Goal: Download file/media

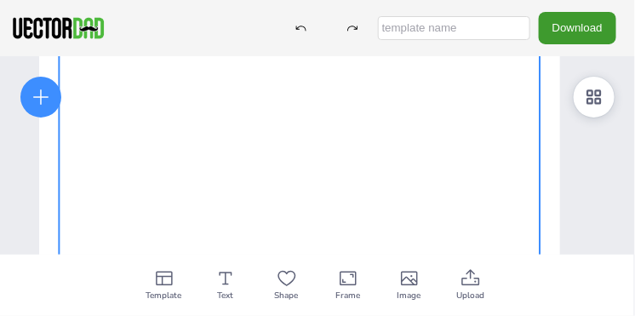
scroll to position [117, 0]
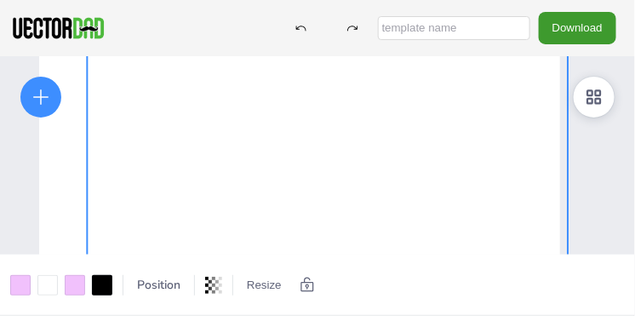
drag, startPoint x: 195, startPoint y: 190, endPoint x: 232, endPoint y: 185, distance: 37.0
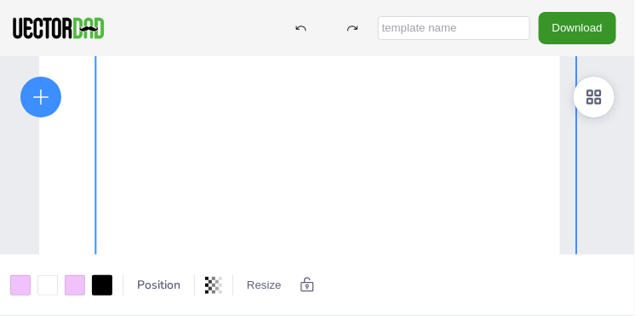
click at [584, 26] on button "Download" at bounding box center [577, 27] width 77 height 31
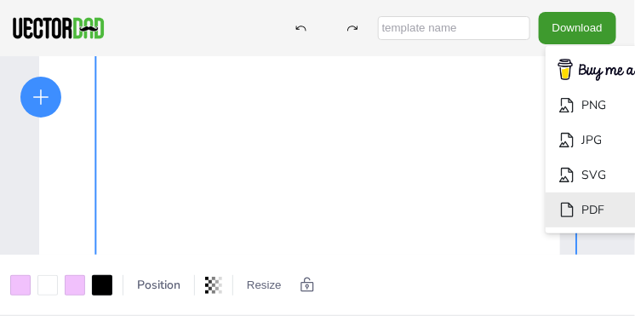
click at [546, 212] on li "PDF" at bounding box center [616, 209] width 140 height 35
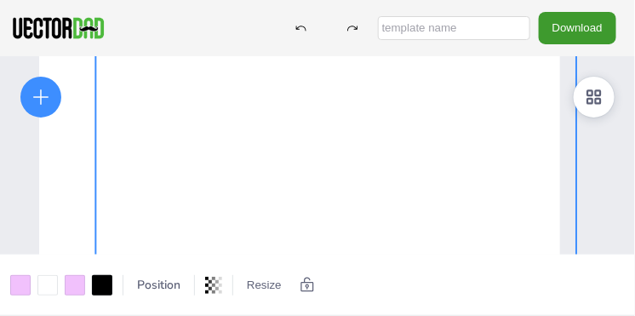
click at [122, 93] on div at bounding box center [335, 289] width 481 height 552
click at [125, 94] on div at bounding box center [335, 289] width 481 height 552
click at [178, 100] on div at bounding box center [335, 289] width 481 height 552
click at [178, 94] on div at bounding box center [335, 289] width 481 height 552
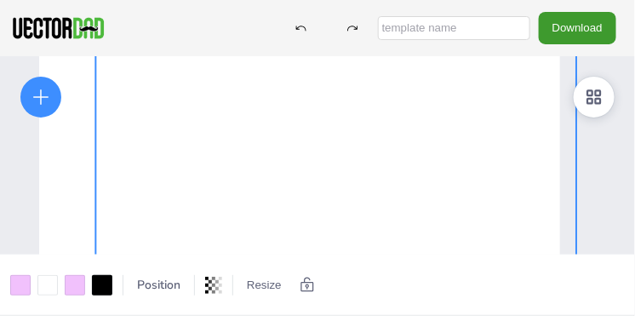
click at [178, 94] on div at bounding box center [335, 289] width 481 height 552
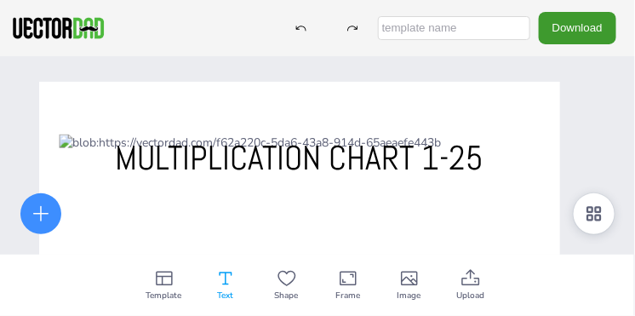
click at [222, 289] on span "Text" at bounding box center [225, 296] width 16 height 14
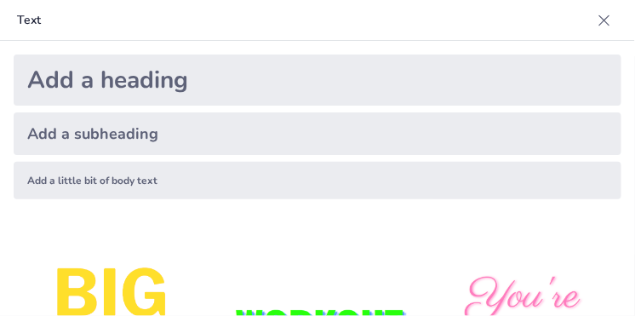
click at [187, 87] on div "Add a heading" at bounding box center [318, 79] width 608 height 51
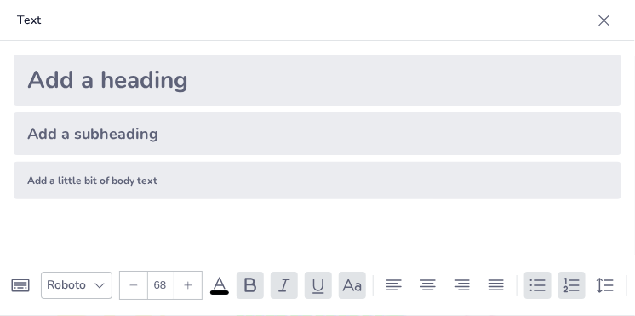
click at [105, 283] on icon at bounding box center [100, 285] width 14 height 14
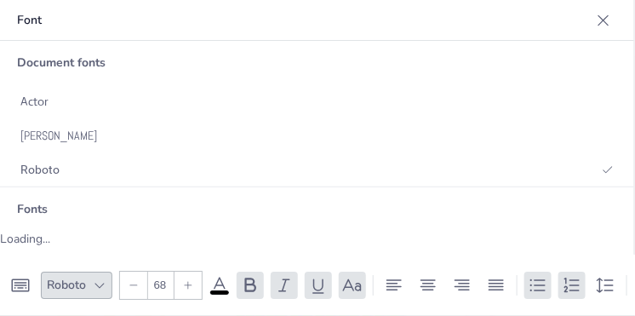
click at [102, 283] on icon at bounding box center [98, 285] width 9 height 5
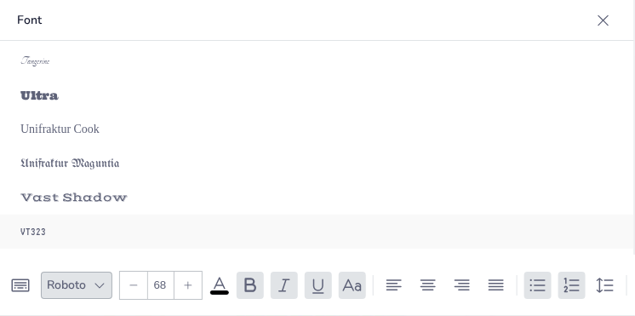
scroll to position [8173, 0]
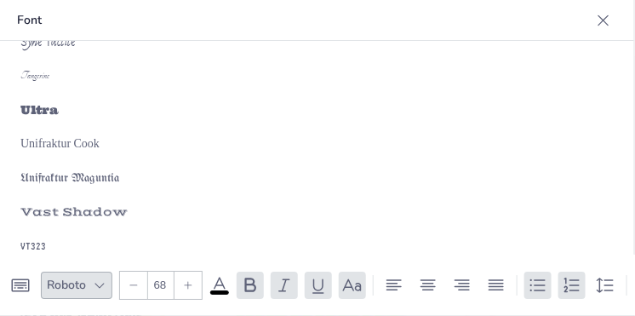
click at [606, 22] on icon at bounding box center [603, 19] width 11 height 11
